Goal: Register for event/course

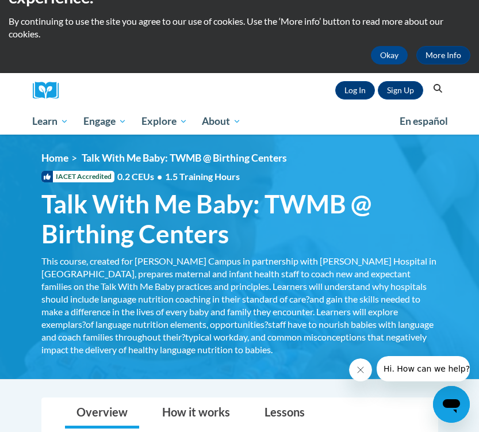
scroll to position [280, 0]
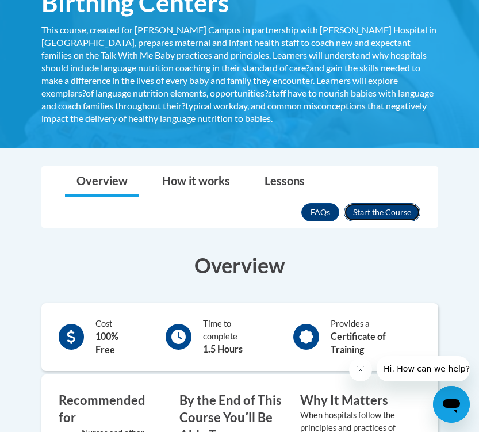
click at [397, 208] on button "Enroll" at bounding box center [382, 212] width 76 height 18
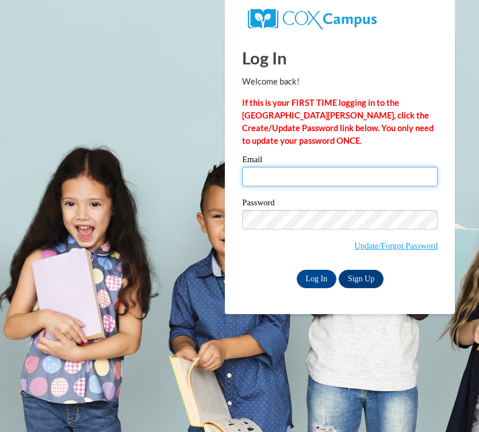
click at [345, 181] on input "Email" at bounding box center [339, 177] width 195 height 20
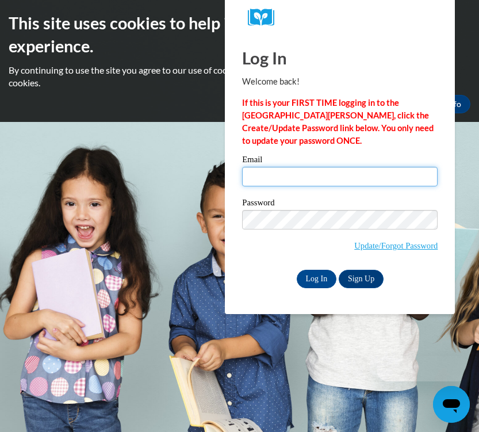
type input "Aylinneg2004@gmail.com"
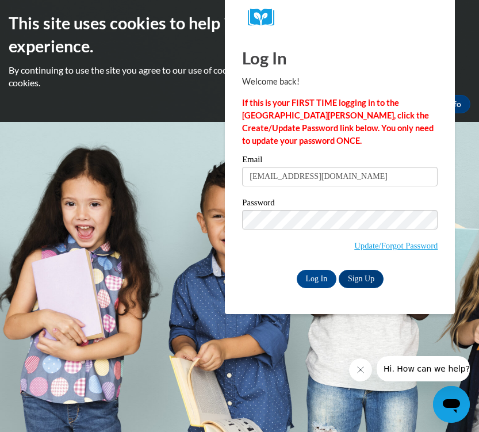
click at [303, 209] on label "Password" at bounding box center [339, 203] width 195 height 11
click at [355, 277] on link "Sign Up" at bounding box center [360, 279] width 45 height 18
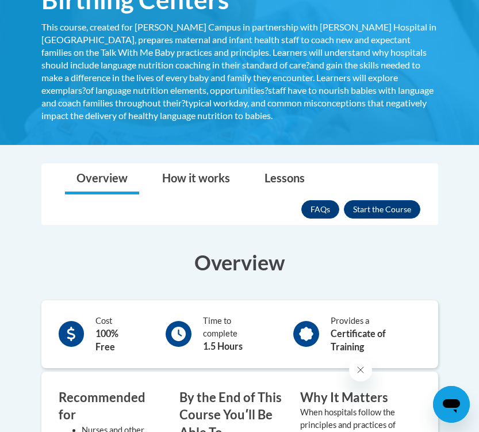
scroll to position [356, 0]
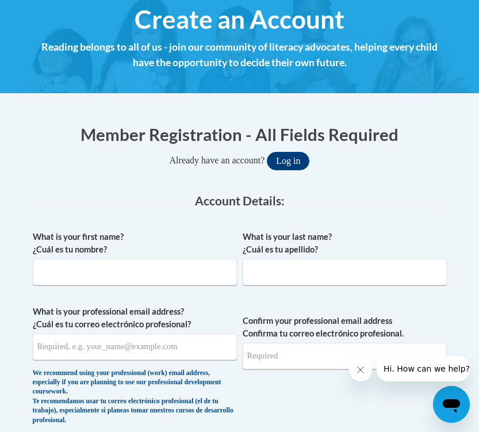
scroll to position [298, 0]
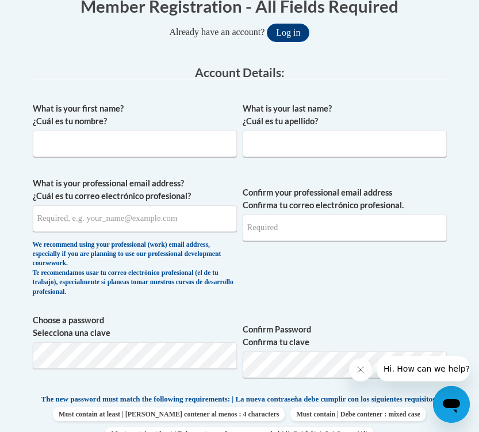
click at [155, 157] on div "What is your first name? ¿Cuál es tu nombre?" at bounding box center [135, 133] width 204 height 63
click at [152, 152] on input "What is your first name? ¿Cuál es tu nombre?" at bounding box center [135, 143] width 204 height 26
type input "Aylinne"
type input "Gaitan"
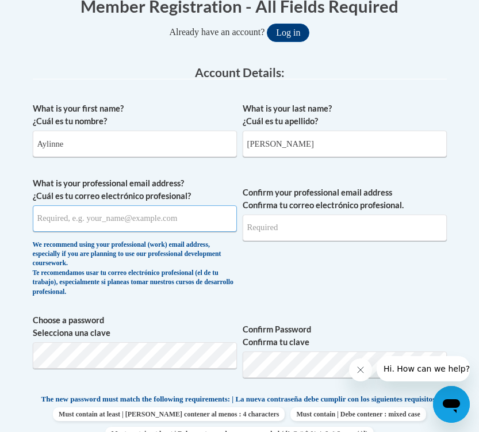
type input "Aylinneg2004@gmail.com"
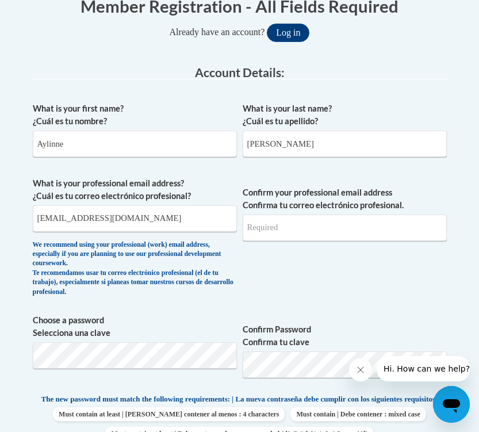
type input "Aylinneg2004@gmail.com"
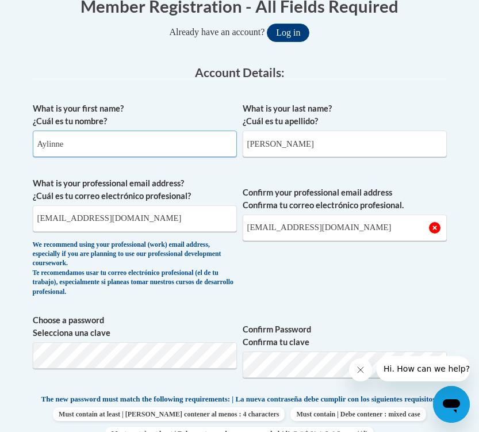
scroll to position [442, 0]
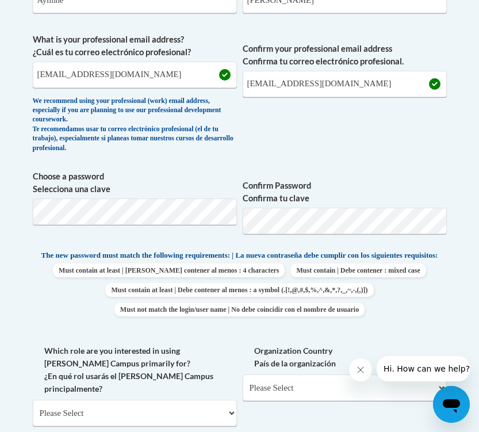
click at [394, 151] on span "Confirm your professional email address Confirma tu correo electrónico profesio…" at bounding box center [345, 95] width 204 height 125
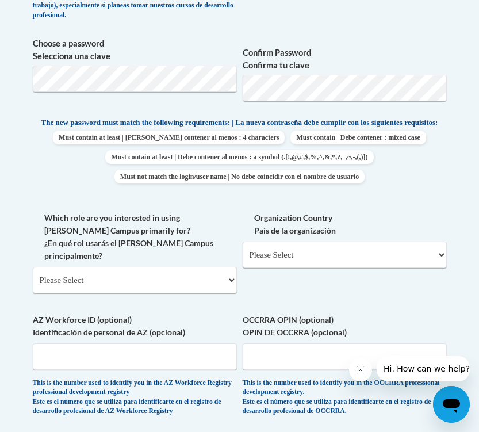
scroll to position [611, 0]
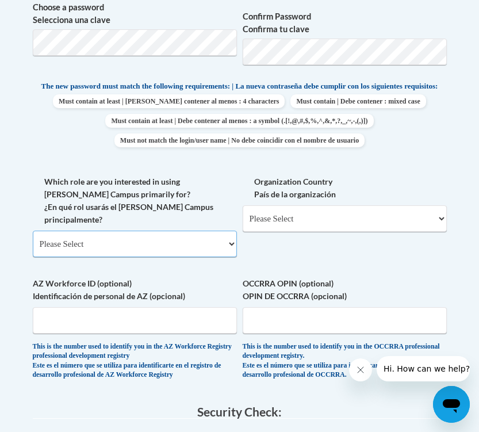
click at [211, 244] on select "Please Select College/University | Colegio/Universidad Community/Nonprofit Part…" at bounding box center [135, 243] width 204 height 26
select select "5a18ea06-2b54-4451-96f2-d152daf9eac5"
click at [33, 230] on select "Please Select College/University | Colegio/Universidad Community/Nonprofit Part…" at bounding box center [135, 243] width 204 height 26
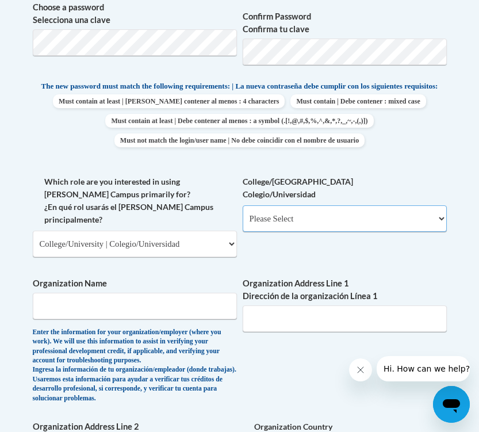
click at [297, 226] on select "Please Select College/University Staff | Empleado universitario College/Univers…" at bounding box center [345, 218] width 204 height 26
click at [243, 214] on select "Please Select College/University Staff | Empleado universitario College/Univers…" at bounding box center [345, 218] width 204 height 26
click at [297, 232] on select "Please Select College/University Staff | Empleado universitario College/Univers…" at bounding box center [345, 218] width 204 height 26
select select "99b32b07-cffc-426c-8bf6-0cd77760d84b"
click at [243, 214] on select "Please Select College/University Staff | Empleado universitario College/Univers…" at bounding box center [345, 218] width 204 height 26
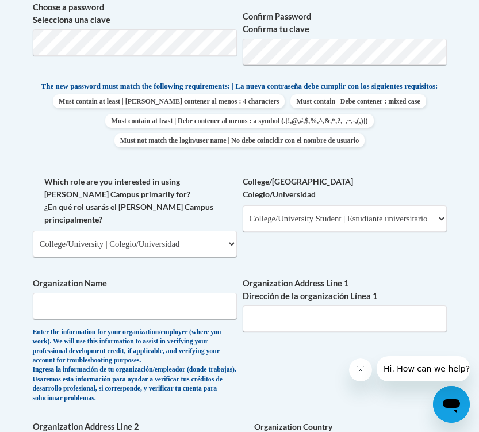
click at [180, 321] on span "Organization Name Enter the information for your organization/employer (where y…" at bounding box center [135, 340] width 204 height 126
click at [175, 316] on span "Organization Name Enter the information for your organization/employer (where y…" at bounding box center [135, 340] width 204 height 126
click at [168, 302] on input "Organization Name" at bounding box center [135, 306] width 204 height 26
type input "Georgia state university"
click at [283, 316] on input "Organization Address Line 1 Dirección de la organización Línea 1" at bounding box center [345, 318] width 204 height 26
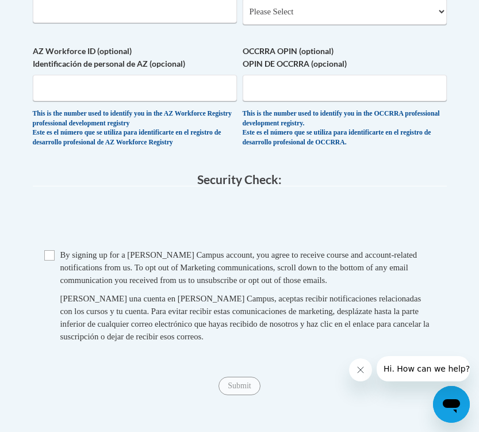
scroll to position [1030, 0]
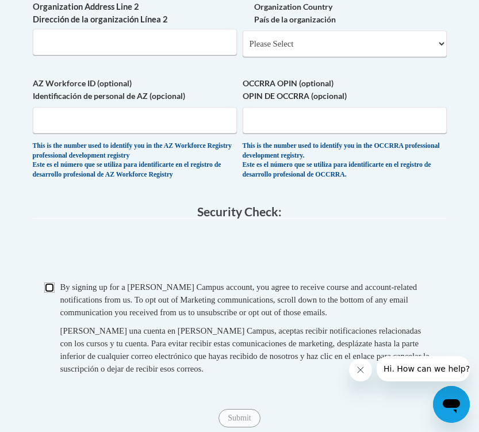
click at [52, 293] on input "Checkbox" at bounding box center [49, 287] width 10 height 10
checkbox input "true"
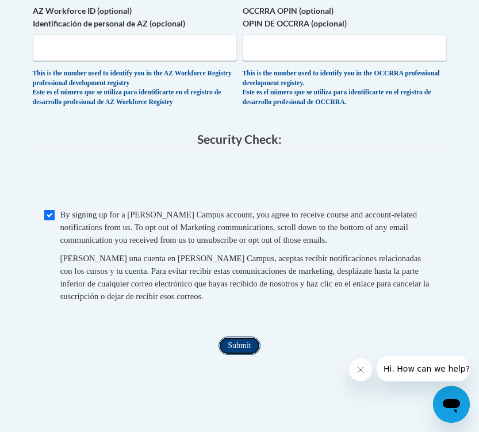
click at [236, 352] on input "Submit" at bounding box center [238, 345] width 41 height 18
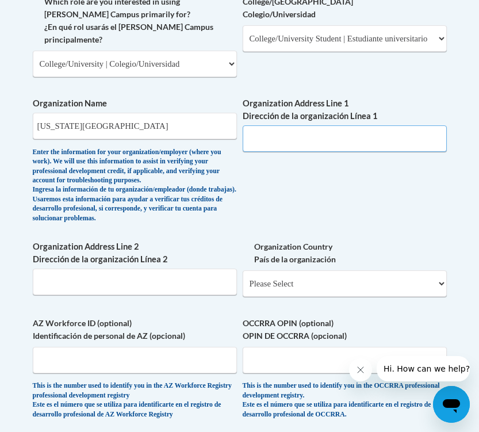
scroll to position [745, 0]
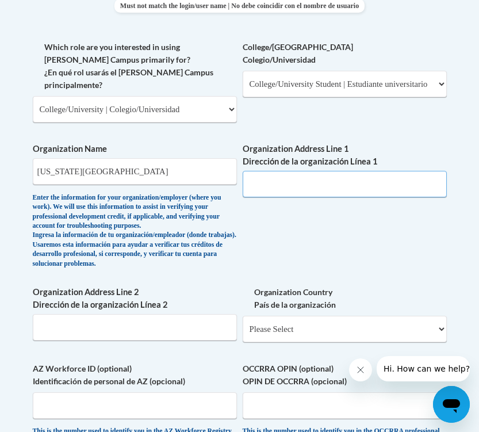
click at [288, 182] on input "Organization Address Line 1 Dirección de la organización Línea 1" at bounding box center [345, 184] width 204 height 26
type input "30 pryor st. suite 800 Atla"
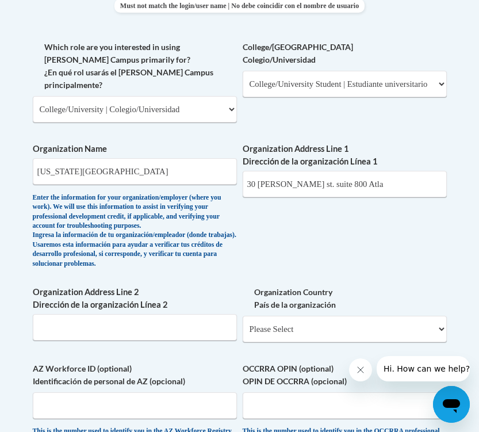
scroll to position [1087, 0]
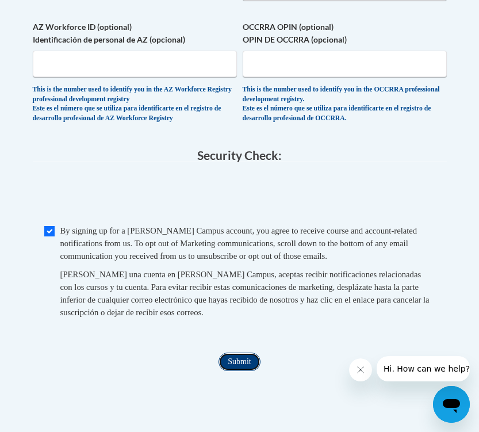
click at [256, 371] on input "Submit" at bounding box center [238, 361] width 41 height 18
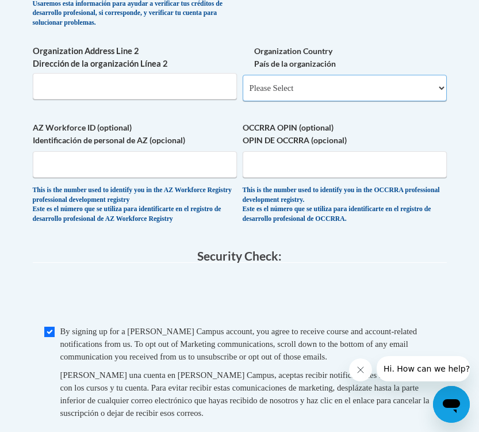
scroll to position [879, 0]
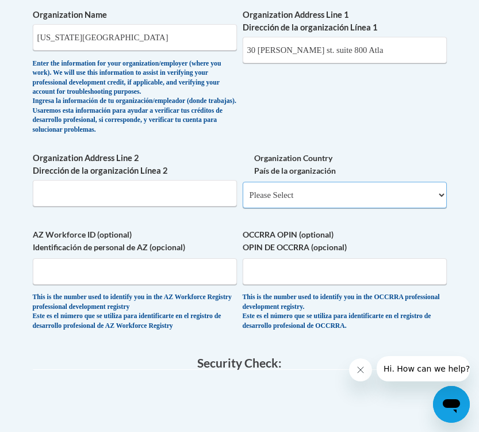
click at [288, 208] on select "Please Select United States | Estados Unidos Outside of the United States | Fue…" at bounding box center [345, 195] width 204 height 26
select select "ad49bcad-a171-4b2e-b99c-48b446064914"
click at [243, 197] on select "Please Select United States | Estados Unidos Outside of the United States | Fue…" at bounding box center [345, 195] width 204 height 26
select select
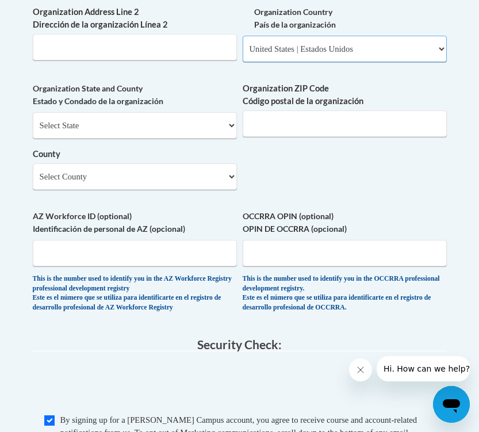
scroll to position [1028, 0]
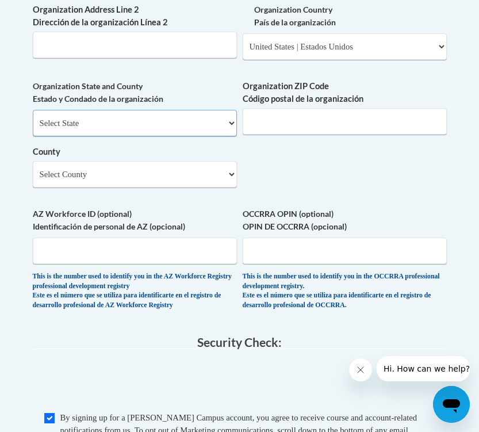
click at [170, 136] on select "Select State Alabama Alaska Arizona Arkansas California Colorado Connecticut De…" at bounding box center [135, 123] width 204 height 26
select select "Georgia"
click at [33, 125] on select "Select State Alabama Alaska Arizona Arkansas California Colorado Connecticut De…" at bounding box center [135, 123] width 204 height 26
click at [290, 134] on input "Organization ZIP Code Código postal de la organización" at bounding box center [345, 121] width 204 height 26
type input "30302"
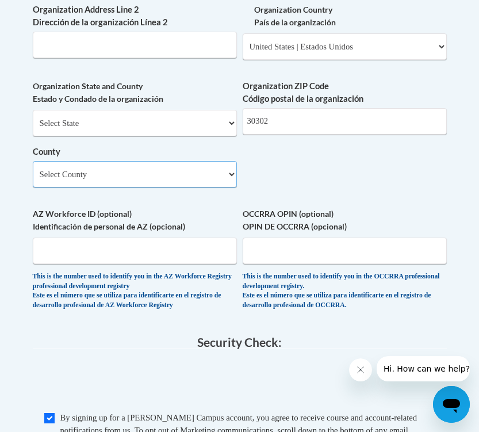
click at [217, 184] on select "Select County Appling Atkinson Bacon Baker Baldwin Banks Barrow Bartow Ben Hill…" at bounding box center [135, 174] width 204 height 26
click at [125, 196] on div "Organization State and County Estado y Condado de la organización Select State …" at bounding box center [135, 138] width 204 height 116
click at [128, 187] on select "Select County Appling Atkinson Bacon Baker Baldwin Banks Barrow Bartow Ben Hill…" at bounding box center [135, 174] width 204 height 26
select select "Fulton"
click at [33, 176] on select "Select County Appling Atkinson Bacon Baker Baldwin Banks Barrow Bartow Ben Hill…" at bounding box center [135, 174] width 204 height 26
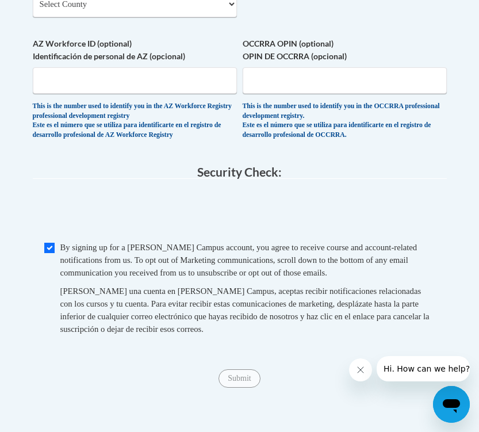
scroll to position [1208, 0]
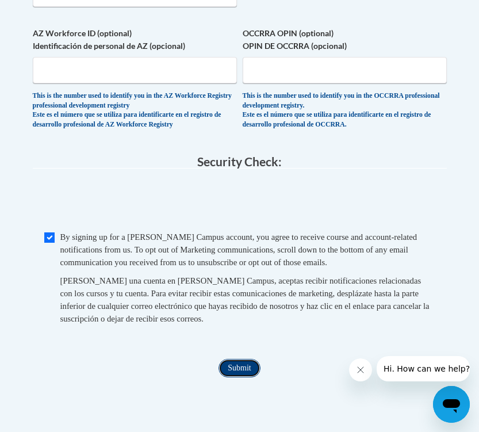
click at [244, 377] on input "Submit" at bounding box center [238, 368] width 41 height 18
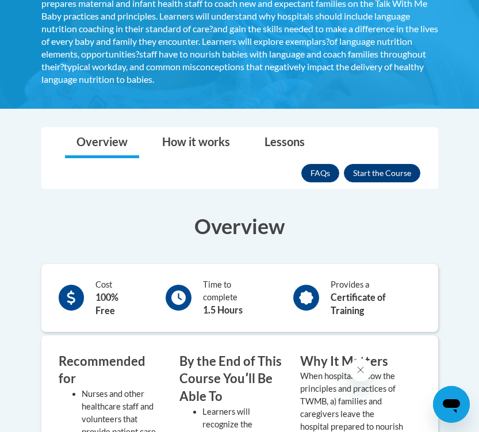
scroll to position [354, 0]
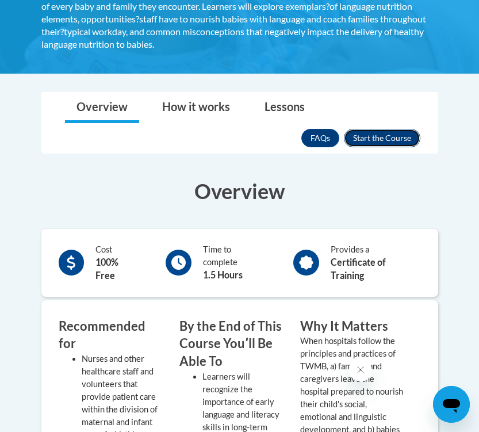
click at [368, 140] on button "Enroll" at bounding box center [382, 138] width 76 height 18
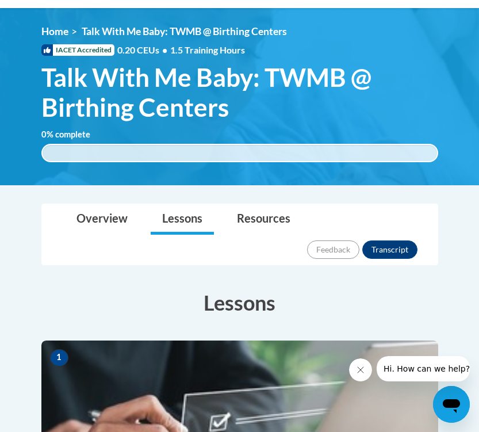
scroll to position [491, 0]
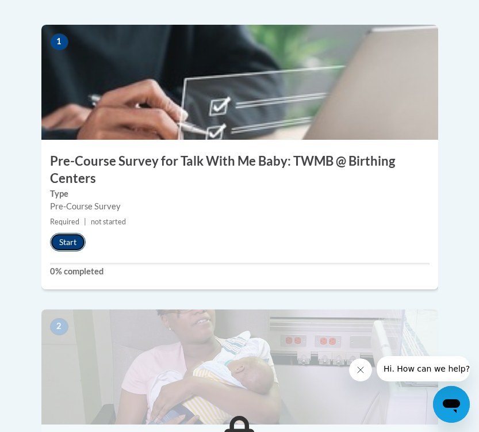
click at [68, 233] on button "Start" at bounding box center [68, 242] width 36 height 18
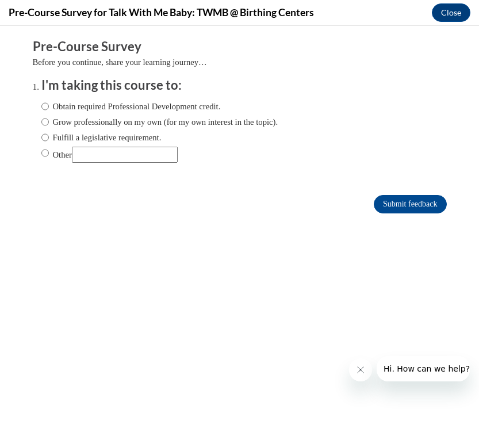
scroll to position [0, 0]
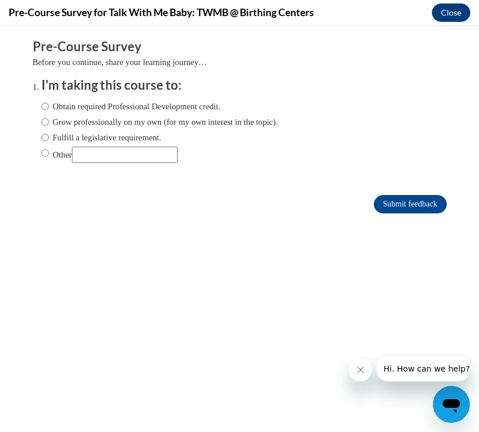
click at [52, 110] on label "Obtain required Professional Development credit." at bounding box center [130, 106] width 179 height 13
click at [49, 110] on input "Obtain required Professional Development credit." at bounding box center [44, 106] width 7 height 13
radio input "true"
click at [425, 200] on input "Submit feedback" at bounding box center [410, 204] width 72 height 18
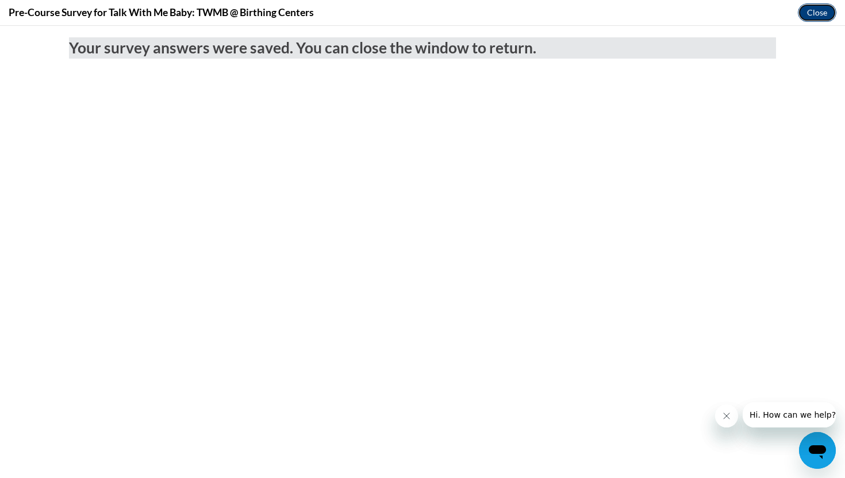
click at [478, 21] on button "Close" at bounding box center [817, 12] width 39 height 18
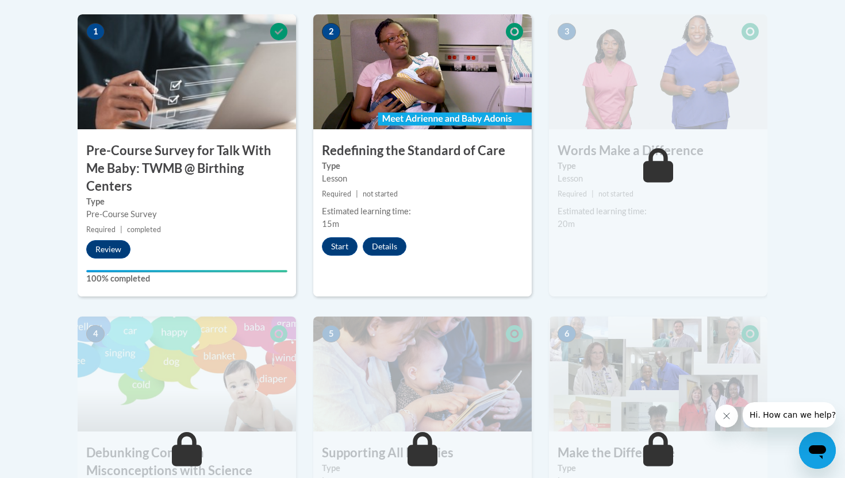
scroll to position [354, 0]
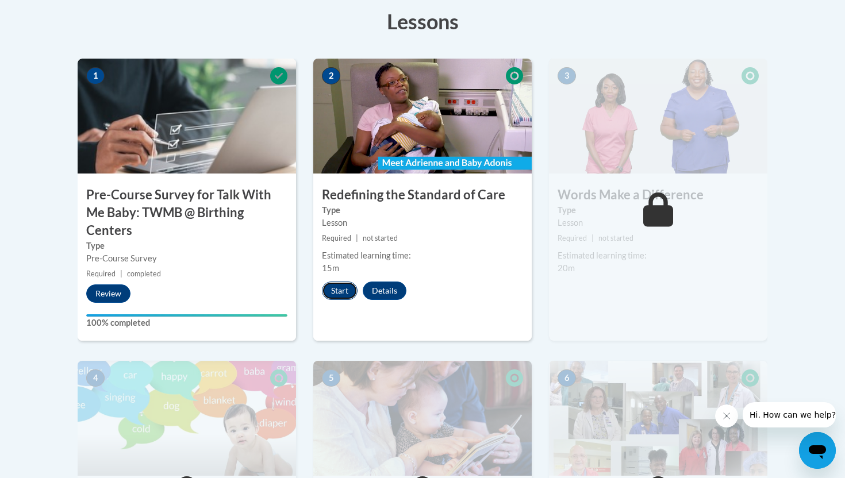
click at [340, 290] on button "Start" at bounding box center [340, 291] width 36 height 18
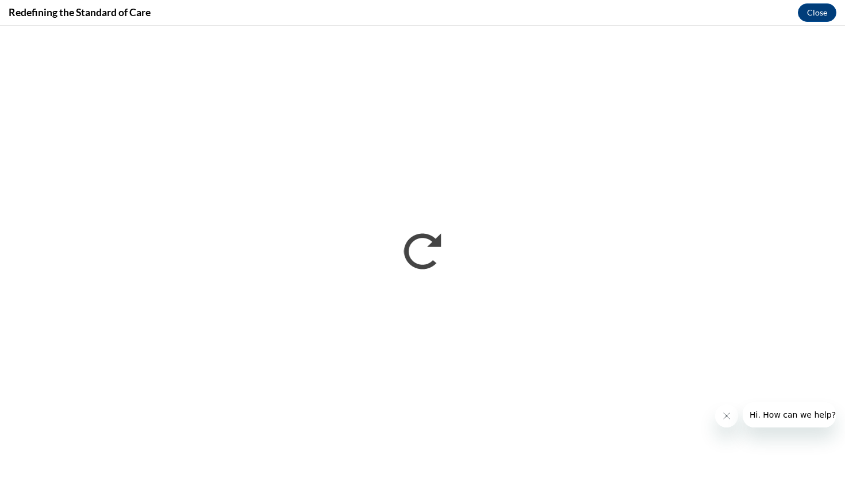
scroll to position [0, 0]
click at [478, 412] on icon "Close message from company" at bounding box center [726, 415] width 9 height 9
